Goal: Task Accomplishment & Management: Manage account settings

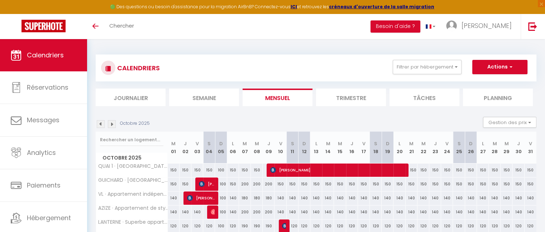
scroll to position [15, 0]
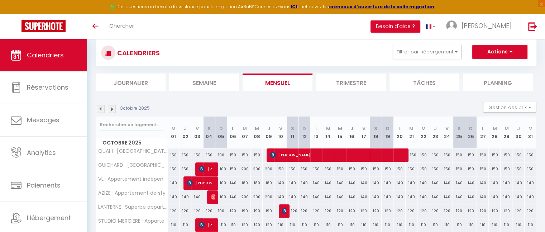
click at [447, 183] on div "140" at bounding box center [447, 182] width 12 height 13
type input "140"
type input "Ven 24 Octobre 2025"
type input "[DATE]"
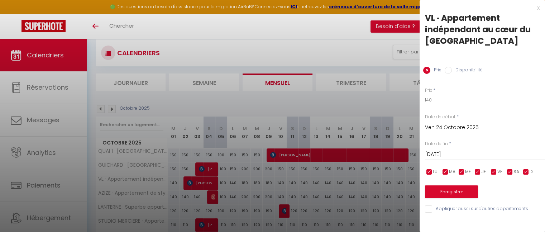
click at [449, 71] on input "Disponibilité" at bounding box center [447, 70] width 7 height 7
radio input "true"
radio input "false"
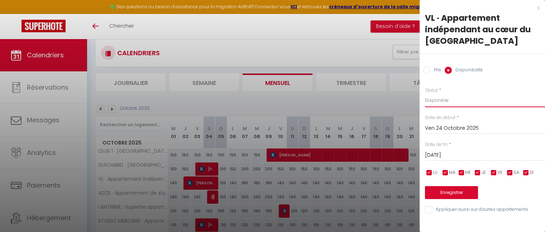
click at [449, 103] on select "Disponible Indisponible" at bounding box center [485, 100] width 120 height 14
select select "0"
click at [425, 93] on select "Disponible Indisponible" at bounding box center [485, 100] width 120 height 14
click at [449, 191] on button "Enregistrer" at bounding box center [451, 192] width 53 height 13
